Goal: Task Accomplishment & Management: Manage account settings

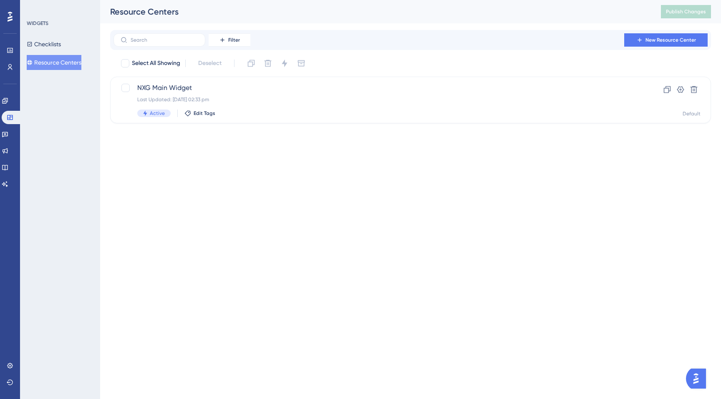
click at [57, 63] on button "Resource Centers" at bounding box center [54, 62] width 55 height 15
click at [53, 60] on button "Resource Centers" at bounding box center [54, 62] width 55 height 15
click at [48, 38] on button "Checklists" at bounding box center [44, 44] width 34 height 15
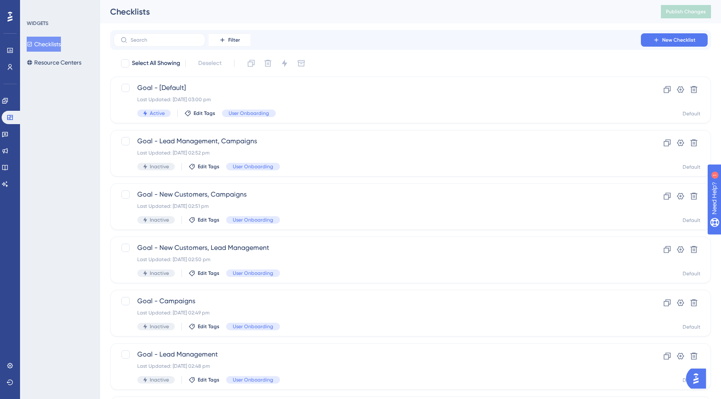
scroll to position [71, 0]
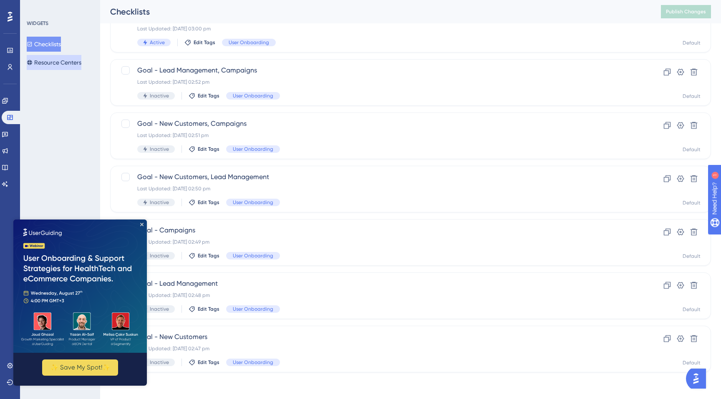
click at [55, 56] on button "Resource Centers" at bounding box center [54, 62] width 55 height 15
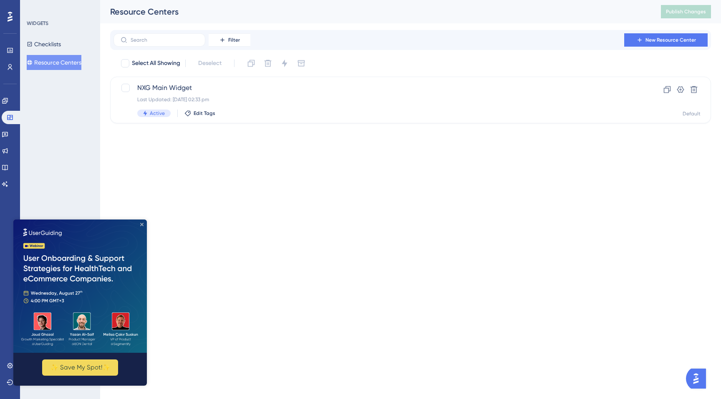
click at [141, 224] on icon "Close Preview" at bounding box center [141, 224] width 3 height 3
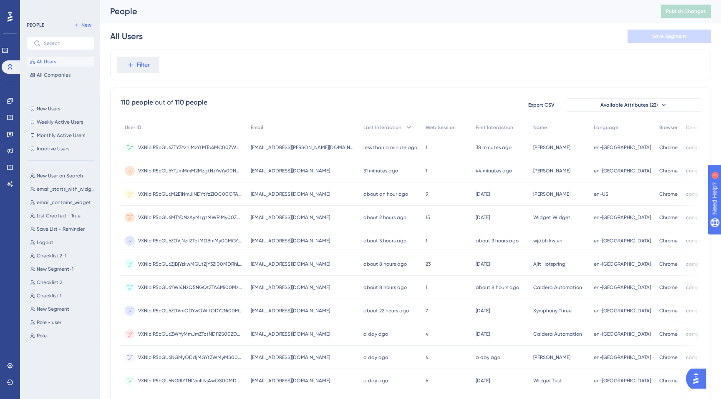
click at [214, 150] on span "VXNlclR5cGU6ZTY3YzhjMzYtMTc4MC00ZWM4LWIyMmUtZWUyN2ZjNDgxZDcx" at bounding box center [190, 147] width 104 height 7
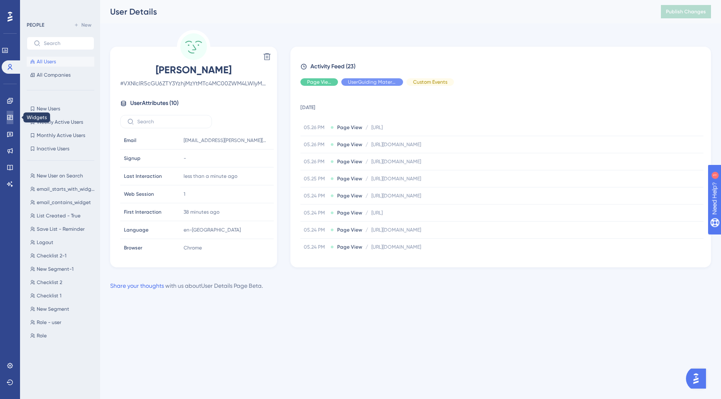
click at [11, 118] on icon at bounding box center [10, 117] width 7 height 7
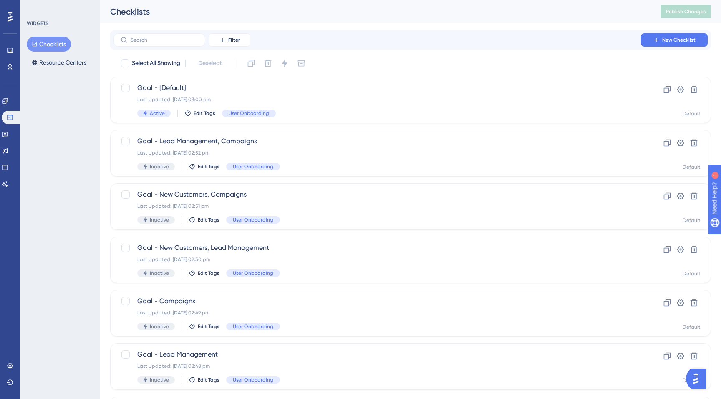
click at [49, 71] on div "WIDGETS Checklists Resource Centers" at bounding box center [60, 199] width 80 height 399
click at [49, 62] on button "Resource Centers" at bounding box center [59, 62] width 65 height 15
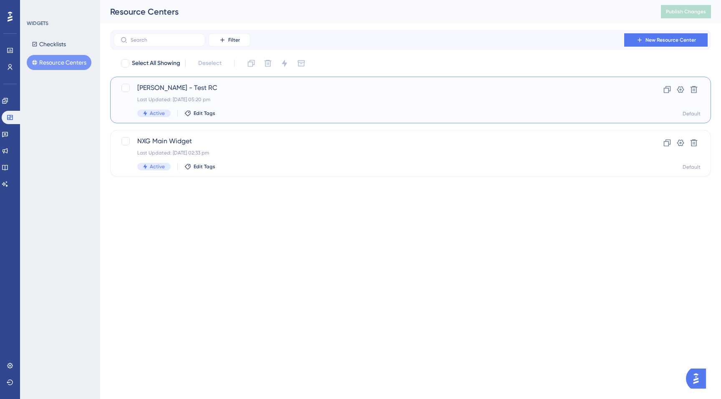
click at [193, 91] on span "[PERSON_NAME] - Test RC" at bounding box center [377, 88] width 480 height 10
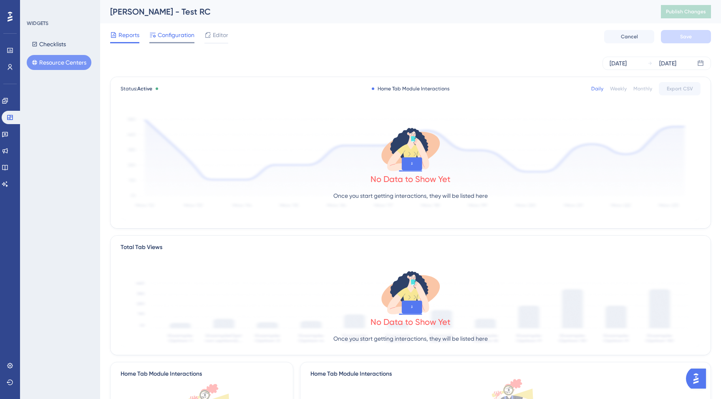
click at [163, 35] on span "Configuration" at bounding box center [176, 35] width 37 height 10
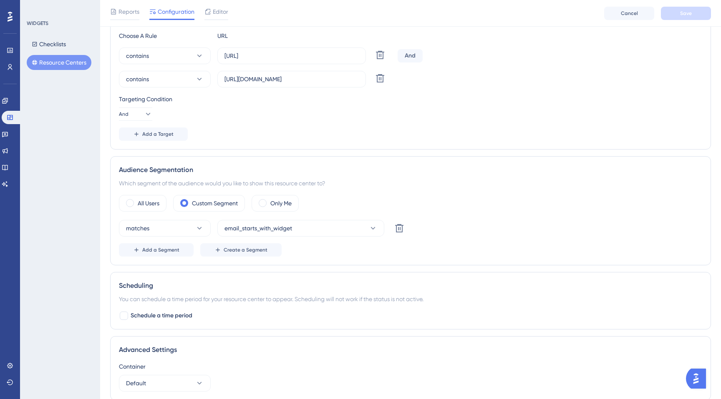
scroll to position [237, 0]
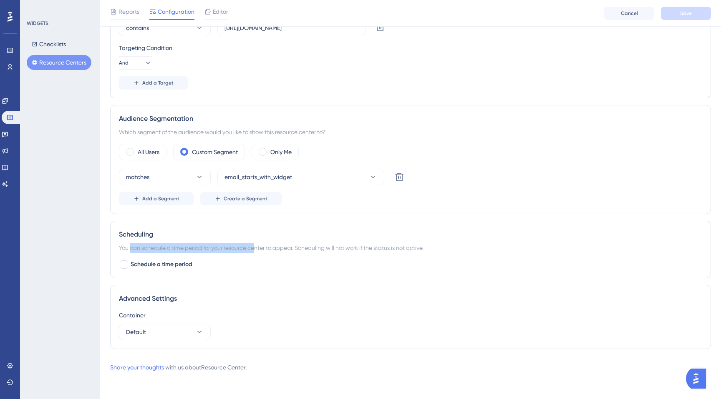
drag, startPoint x: 130, startPoint y: 248, endPoint x: 256, endPoint y: 249, distance: 125.9
click at [256, 249] on div "You can schedule a time period for your resource center to appear. Scheduling w…" at bounding box center [410, 248] width 583 height 10
click at [272, 258] on div "Scheduling You can schedule a time period for your resource center to appear. S…" at bounding box center [410, 250] width 600 height 58
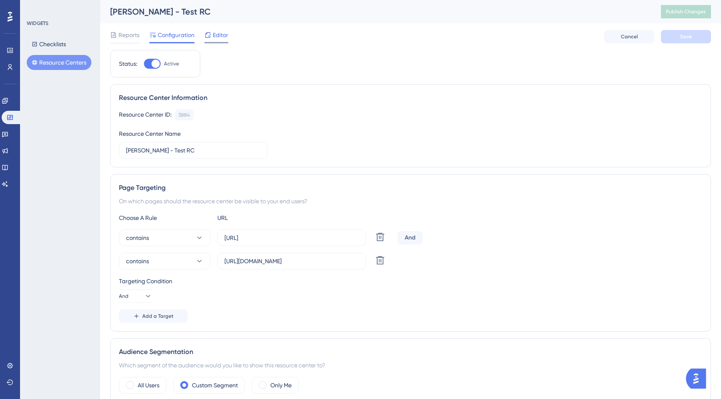
click at [218, 33] on span "Editor" at bounding box center [220, 35] width 15 height 10
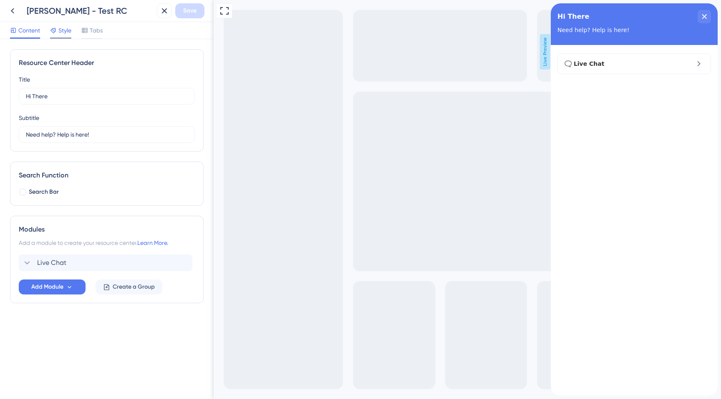
click at [60, 28] on span "Style" at bounding box center [64, 30] width 13 height 10
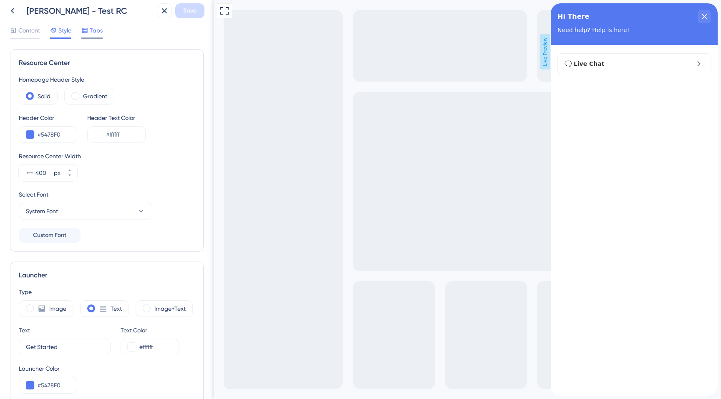
click at [98, 28] on span "Tabs" at bounding box center [96, 30] width 13 height 10
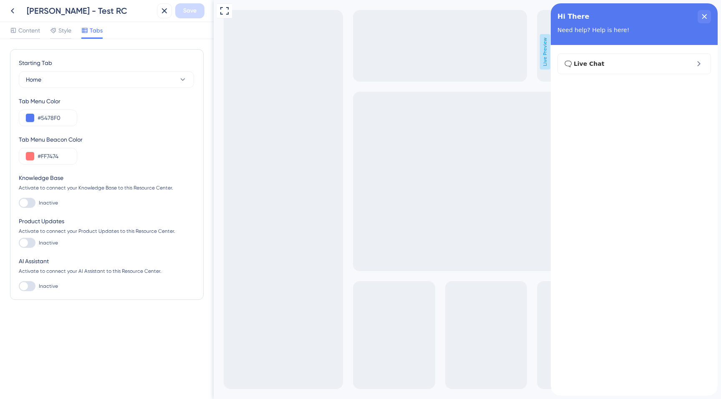
click at [47, 36] on div "Content Style Tabs" at bounding box center [56, 31] width 93 height 13
click at [55, 36] on div "Style" at bounding box center [60, 31] width 21 height 13
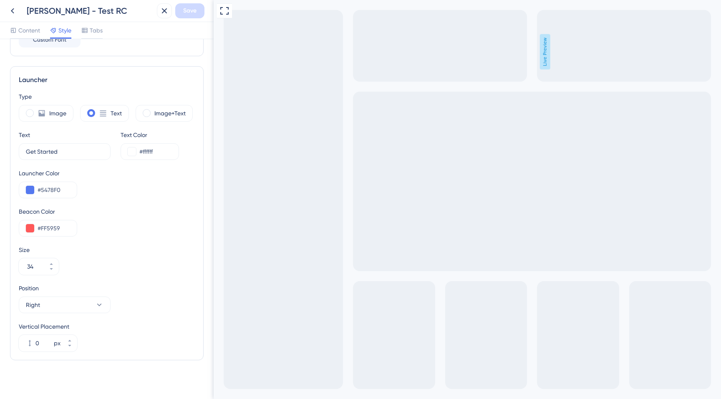
scroll to position [200, 0]
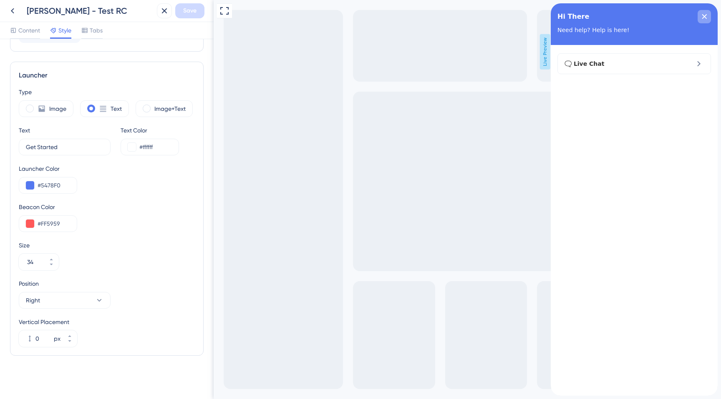
click at [708, 17] on div "close resource center" at bounding box center [703, 16] width 13 height 13
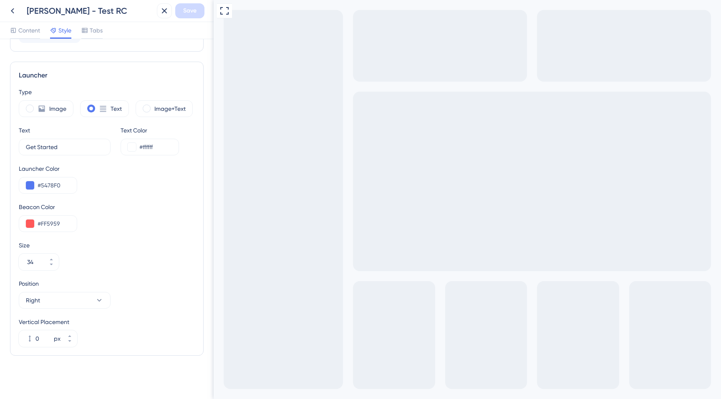
click at [25, 25] on div "Content Style Tabs" at bounding box center [107, 30] width 214 height 17
click at [27, 29] on span "Content" at bounding box center [29, 30] width 22 height 10
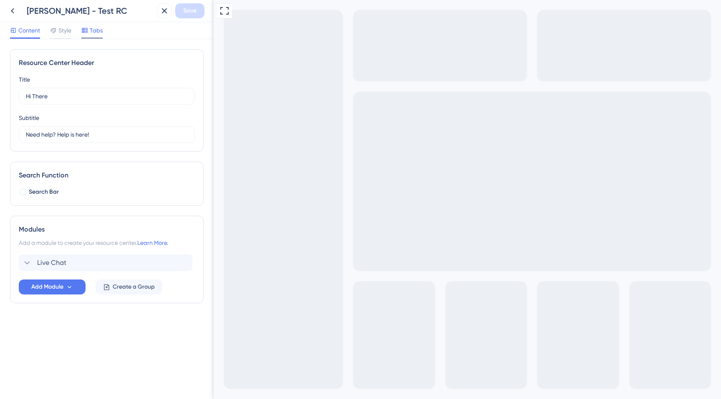
click at [95, 26] on span "Tabs" at bounding box center [96, 30] width 13 height 10
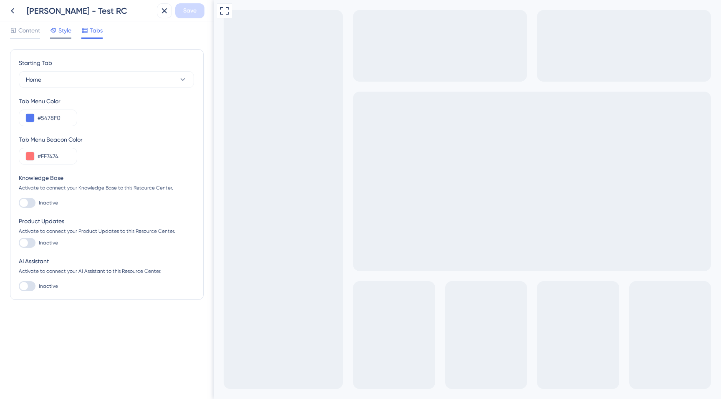
click at [69, 31] on span "Style" at bounding box center [64, 30] width 13 height 10
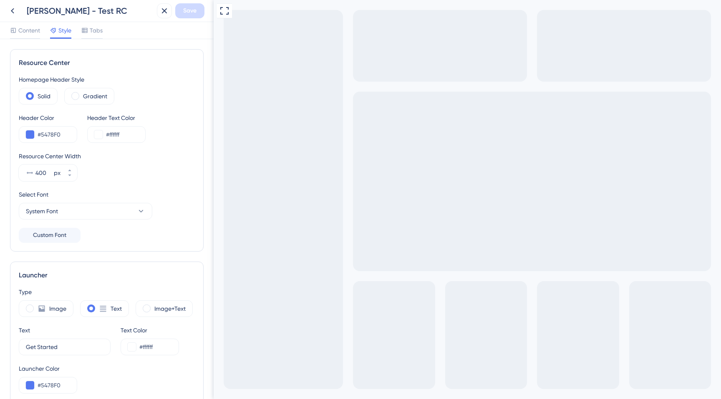
click at [60, 31] on span "Style" at bounding box center [64, 30] width 13 height 10
click at [13, 16] on button at bounding box center [12, 10] width 15 height 15
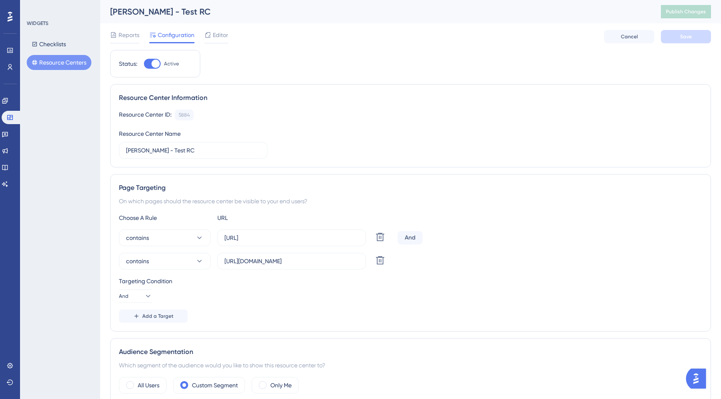
click at [40, 63] on button "Resource Centers" at bounding box center [59, 62] width 65 height 15
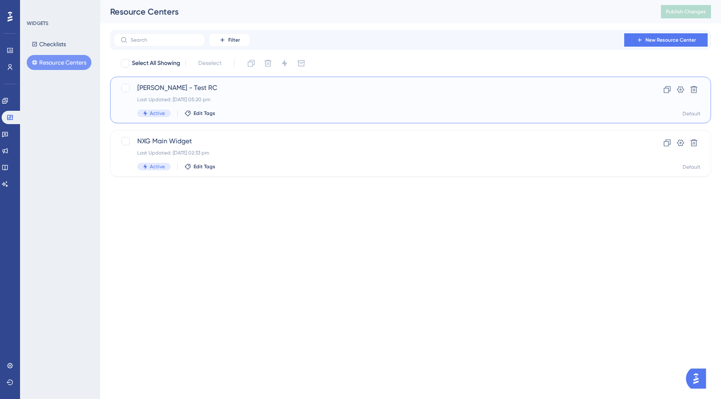
click at [244, 106] on div "[PERSON_NAME] - Test RC Last Updated: [DATE] 05:20 pm Active Edit Tags" at bounding box center [377, 100] width 480 height 34
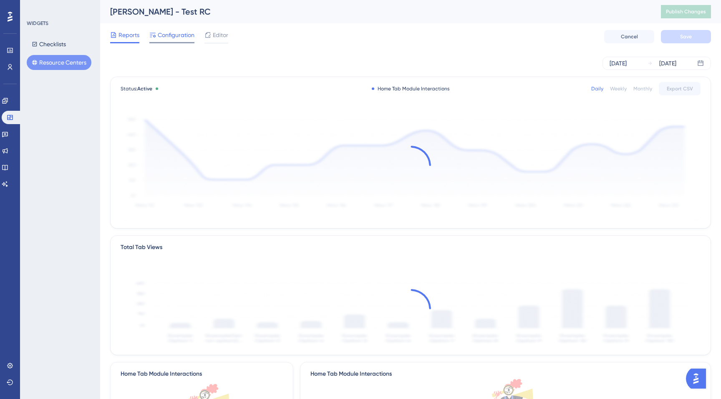
click at [178, 38] on span "Configuration" at bounding box center [176, 35] width 37 height 10
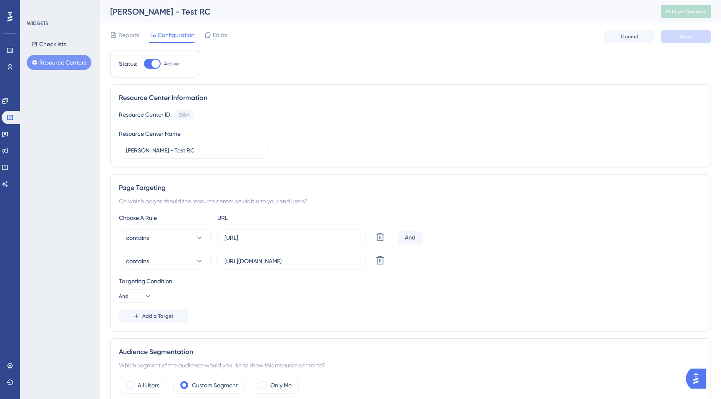
click at [158, 64] on div at bounding box center [155, 64] width 8 height 8
click at [144, 64] on input "Active" at bounding box center [143, 64] width 0 height 0
click at [156, 64] on div at bounding box center [152, 64] width 17 height 10
click at [144, 64] on input "Inactive" at bounding box center [143, 64] width 0 height 0
click at [153, 65] on div at bounding box center [155, 64] width 8 height 8
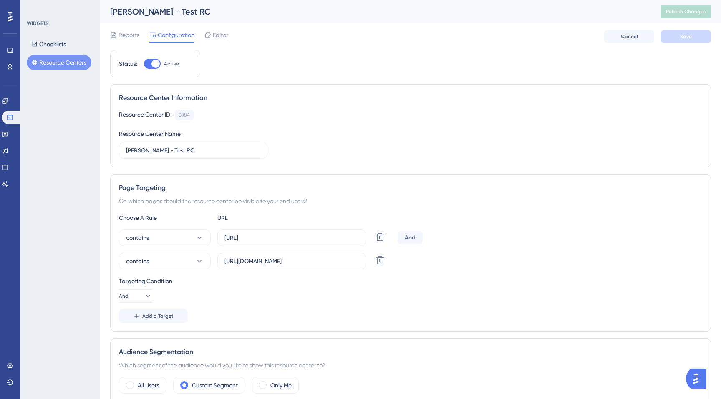
click at [144, 64] on input "Active" at bounding box center [143, 64] width 0 height 0
click at [682, 37] on span "Save" at bounding box center [686, 36] width 12 height 7
click at [687, 7] on button "Publish Changes" at bounding box center [686, 11] width 50 height 13
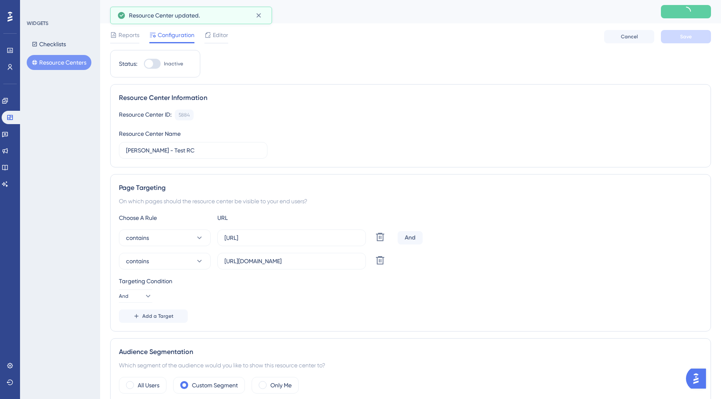
click at [147, 65] on div at bounding box center [149, 64] width 8 height 8
click at [144, 64] on input "Inactive" at bounding box center [143, 64] width 0 height 0
checkbox input "true"
click at [688, 41] on button "Save" at bounding box center [686, 36] width 50 height 13
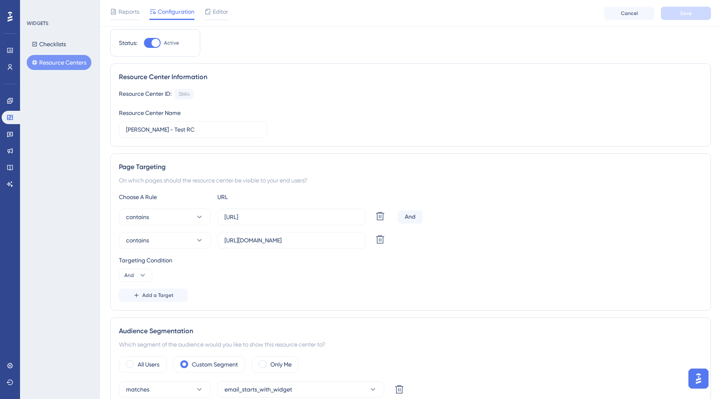
scroll to position [27, 0]
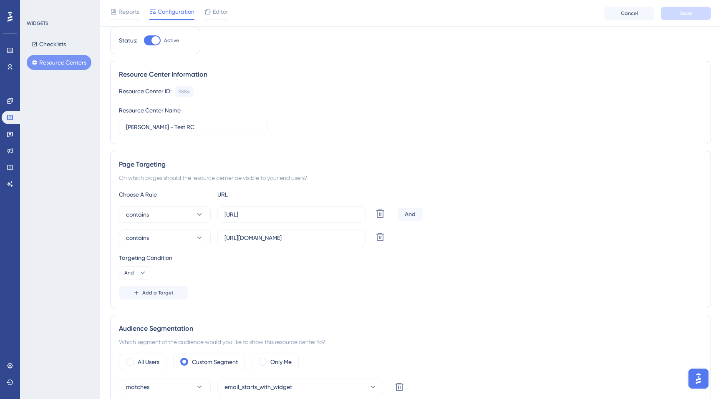
click at [412, 211] on div "And" at bounding box center [409, 214] width 25 height 13
click at [410, 219] on div "And" at bounding box center [409, 214] width 25 height 13
click at [403, 218] on div "And" at bounding box center [409, 214] width 25 height 13
click at [408, 214] on div "And" at bounding box center [409, 214] width 25 height 13
click at [300, 233] on label "[URL][DOMAIN_NAME]" at bounding box center [291, 238] width 148 height 17
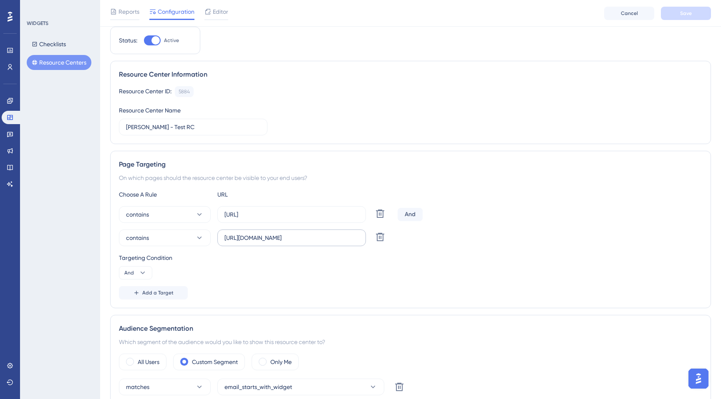
click at [300, 234] on input "[URL][DOMAIN_NAME]" at bounding box center [291, 238] width 134 height 9
click at [300, 233] on label "[URL][DOMAIN_NAME]" at bounding box center [291, 238] width 148 height 17
click at [300, 234] on input "[URL][DOMAIN_NAME]" at bounding box center [291, 238] width 134 height 9
click at [300, 233] on label "[URL][DOMAIN_NAME]" at bounding box center [291, 238] width 148 height 17
click at [300, 234] on input "[URL][DOMAIN_NAME]" at bounding box center [291, 238] width 134 height 9
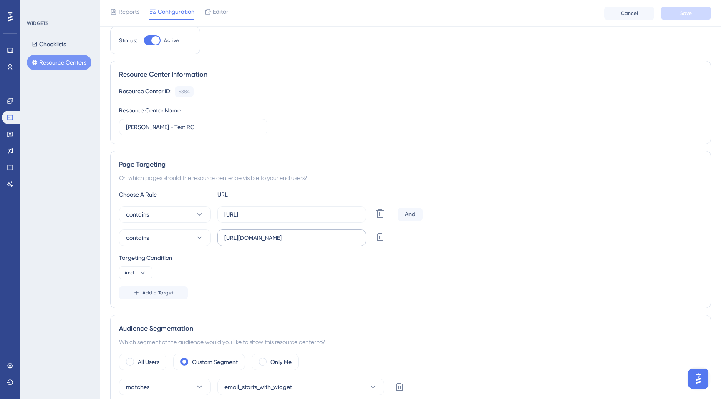
click at [300, 233] on label "[URL][DOMAIN_NAME]" at bounding box center [291, 238] width 148 height 17
click at [300, 234] on input "[URL][DOMAIN_NAME]" at bounding box center [291, 238] width 134 height 9
click at [300, 233] on label "[URL][DOMAIN_NAME]" at bounding box center [291, 238] width 148 height 17
click at [300, 234] on input "[URL][DOMAIN_NAME]" at bounding box center [291, 238] width 134 height 9
click at [300, 233] on label "[URL][DOMAIN_NAME]" at bounding box center [291, 238] width 148 height 17
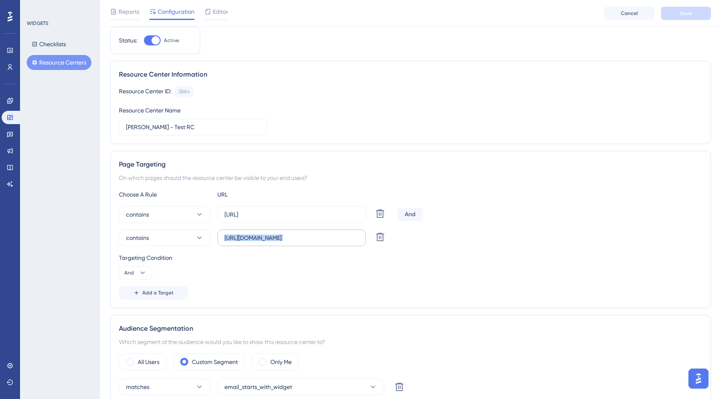
click at [300, 234] on input "[URL][DOMAIN_NAME]" at bounding box center [291, 238] width 134 height 9
click at [300, 233] on label "[URL][DOMAIN_NAME]" at bounding box center [291, 238] width 148 height 17
click at [300, 234] on input "[URL][DOMAIN_NAME]" at bounding box center [291, 238] width 134 height 9
click at [300, 233] on label "[URL][DOMAIN_NAME]" at bounding box center [291, 238] width 148 height 17
click at [300, 234] on input "[URL][DOMAIN_NAME]" at bounding box center [291, 238] width 134 height 9
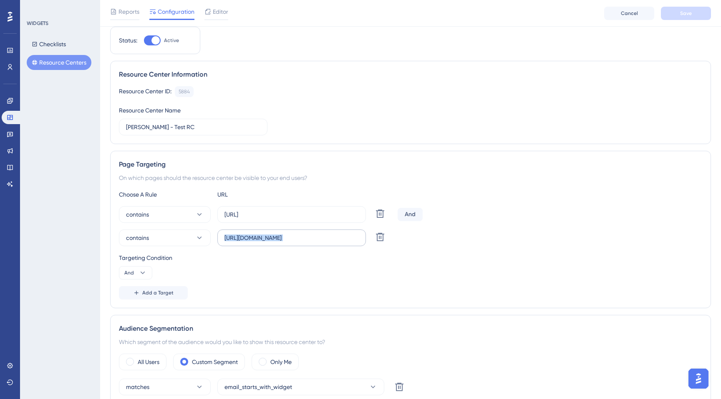
copy div "Delete"
click at [382, 219] on icon at bounding box center [380, 214] width 10 height 10
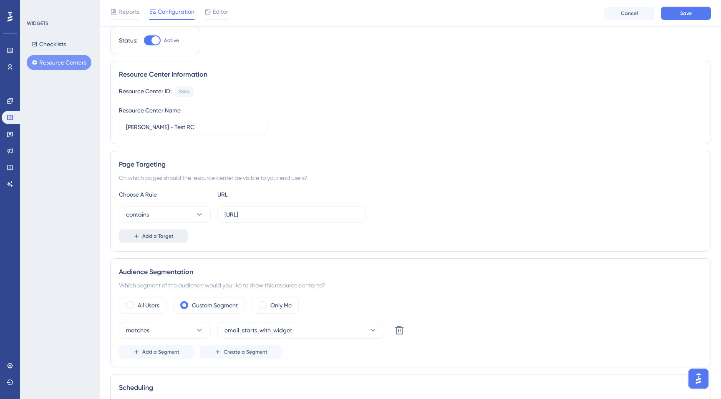
click at [175, 234] on button "Add a Target" at bounding box center [153, 236] width 69 height 13
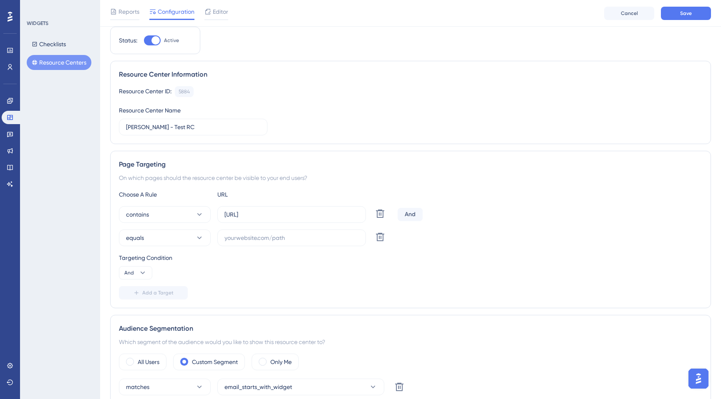
click at [411, 216] on div "And" at bounding box center [409, 214] width 25 height 13
click at [145, 272] on icon at bounding box center [142, 273] width 8 height 8
click at [139, 310] on div "Or Or" at bounding box center [136, 313] width 16 height 17
click at [146, 242] on button "equals" at bounding box center [165, 238] width 92 height 17
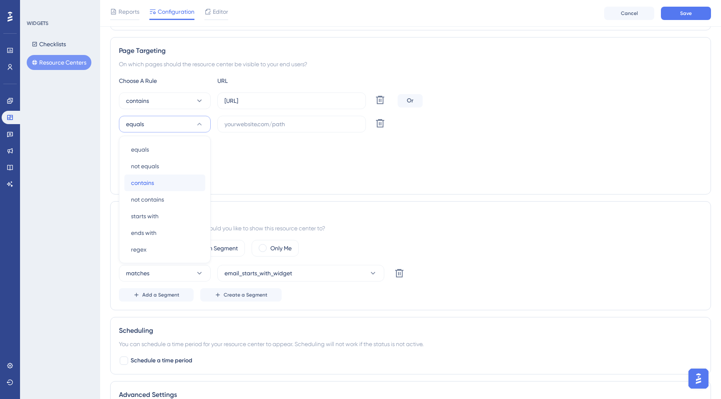
click at [155, 188] on div "contains contains" at bounding box center [165, 183] width 68 height 17
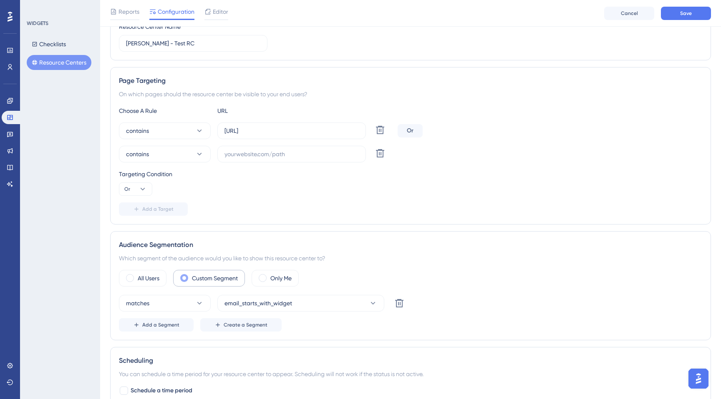
scroll to position [108, 0]
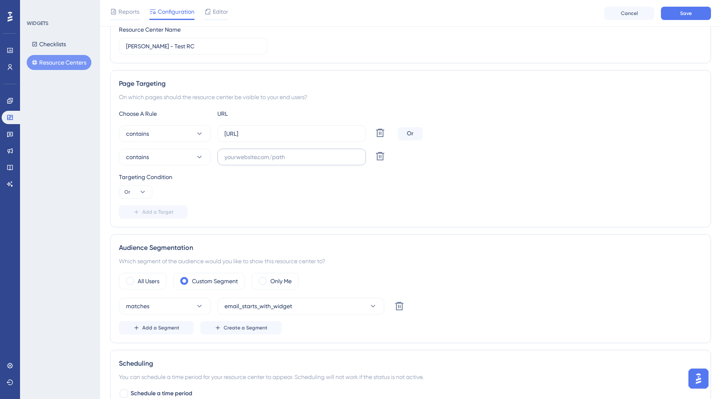
click at [250, 163] on label at bounding box center [291, 157] width 148 height 17
click at [250, 162] on input "text" at bounding box center [291, 157] width 134 height 9
paste input "[URL][DOMAIN_NAME]"
type input "[URL][DOMAIN_NAME]"
click at [257, 182] on div "Targeting Condition Or" at bounding box center [410, 185] width 583 height 27
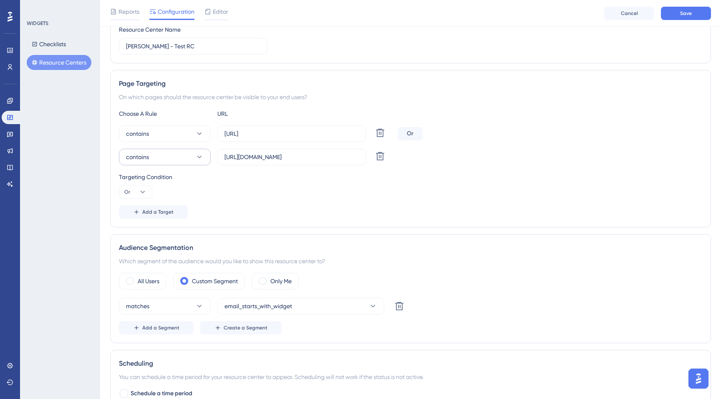
scroll to position [0, 0]
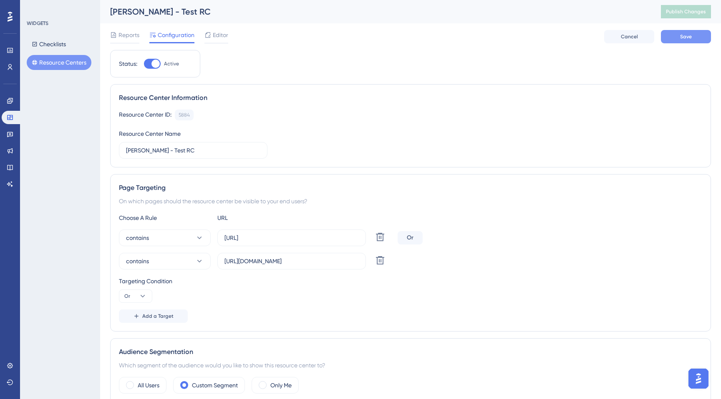
click at [686, 35] on span "Save" at bounding box center [686, 36] width 12 height 7
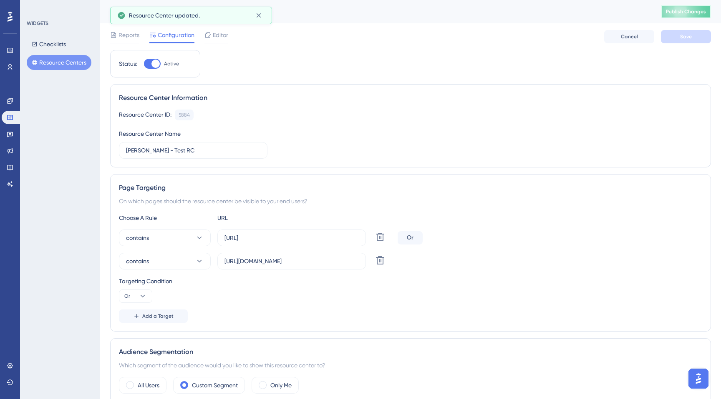
click at [688, 11] on span "Publish Changes" at bounding box center [686, 11] width 40 height 7
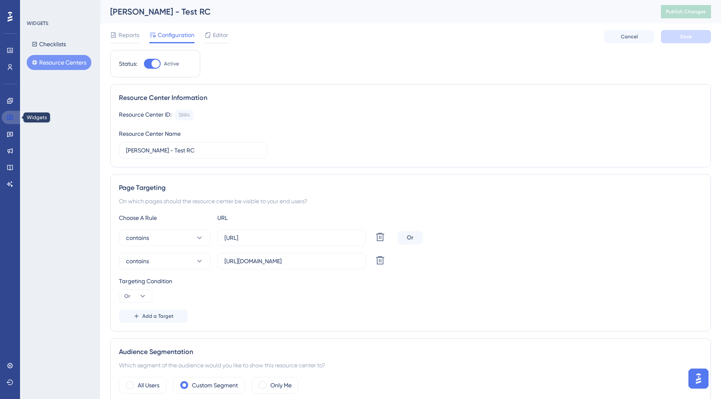
click at [9, 116] on icon at bounding box center [10, 117] width 7 height 7
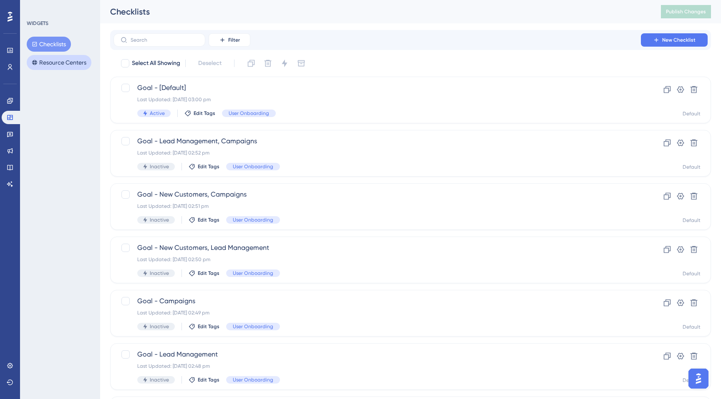
click at [52, 64] on button "Resource Centers" at bounding box center [59, 62] width 65 height 15
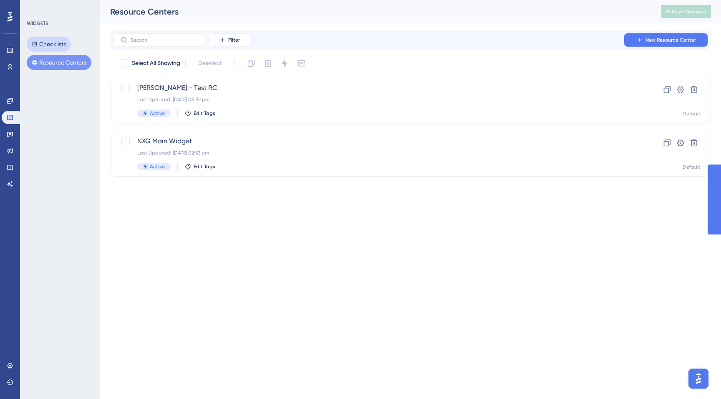
click at [50, 46] on button "Checklists" at bounding box center [49, 44] width 44 height 15
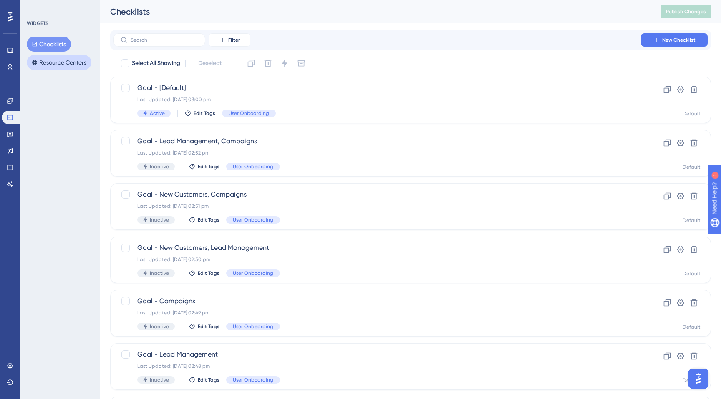
click at [72, 60] on button "Resource Centers" at bounding box center [59, 62] width 65 height 15
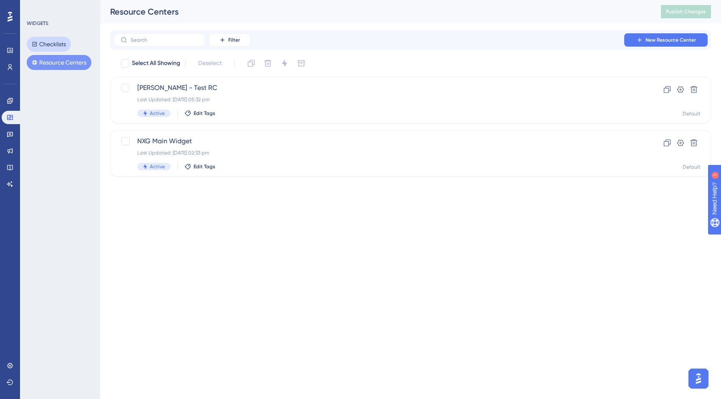
click at [50, 42] on button "Checklists" at bounding box center [49, 44] width 44 height 15
